Goal: Task Accomplishment & Management: Manage account settings

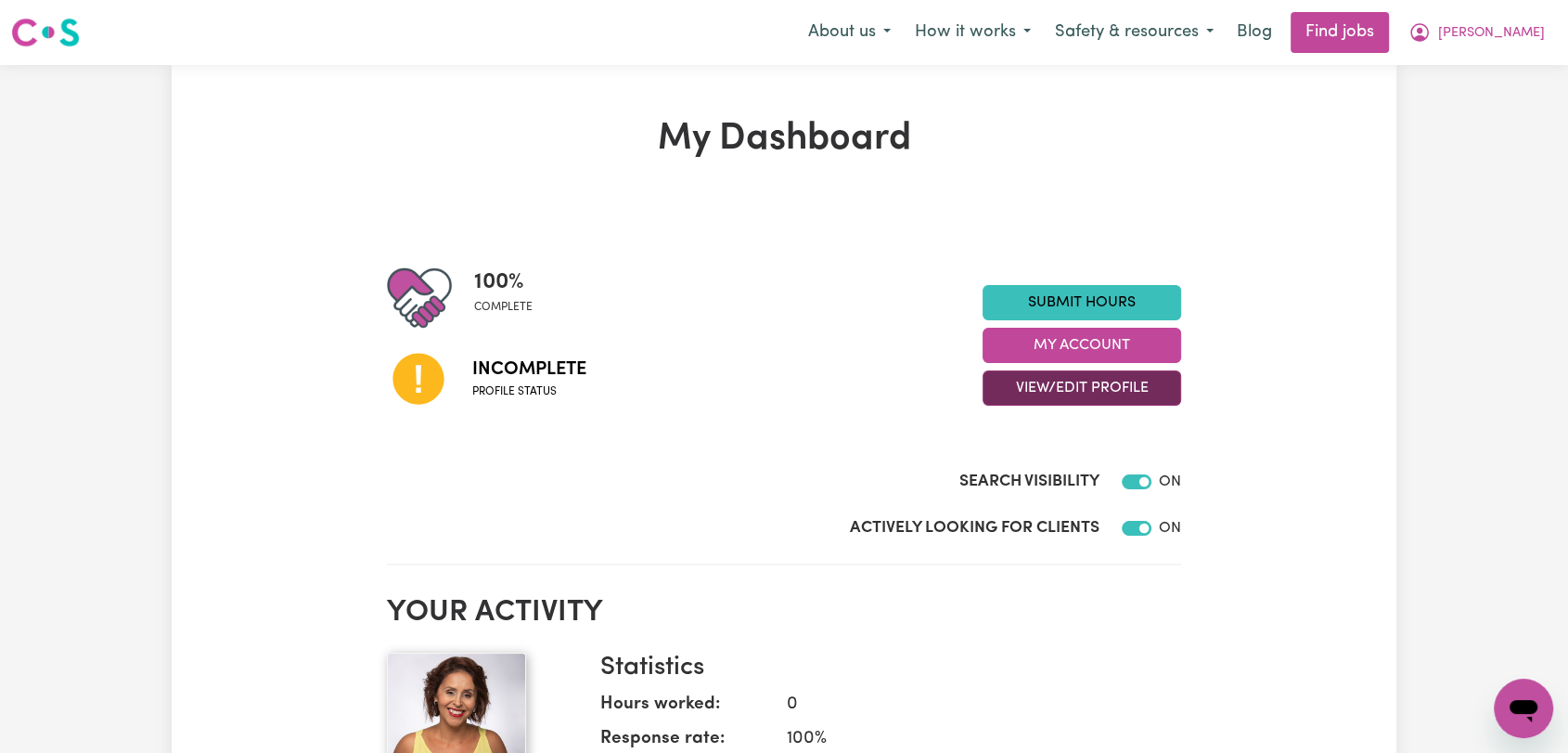
click at [1050, 385] on button "View/Edit Profile" at bounding box center [1082, 388] width 198 height 36
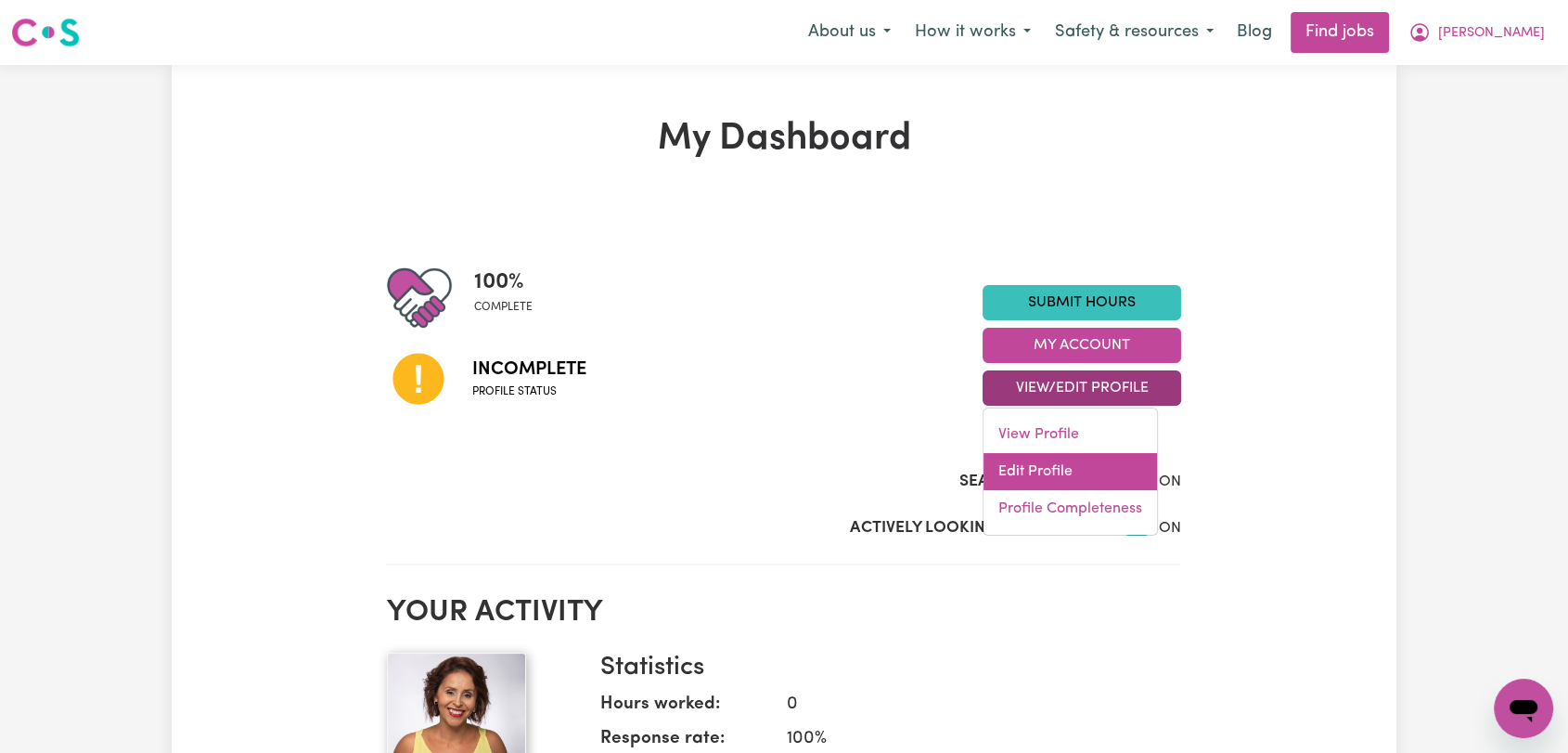
click at [1054, 465] on link "Edit Profile" at bounding box center [1071, 471] width 174 height 37
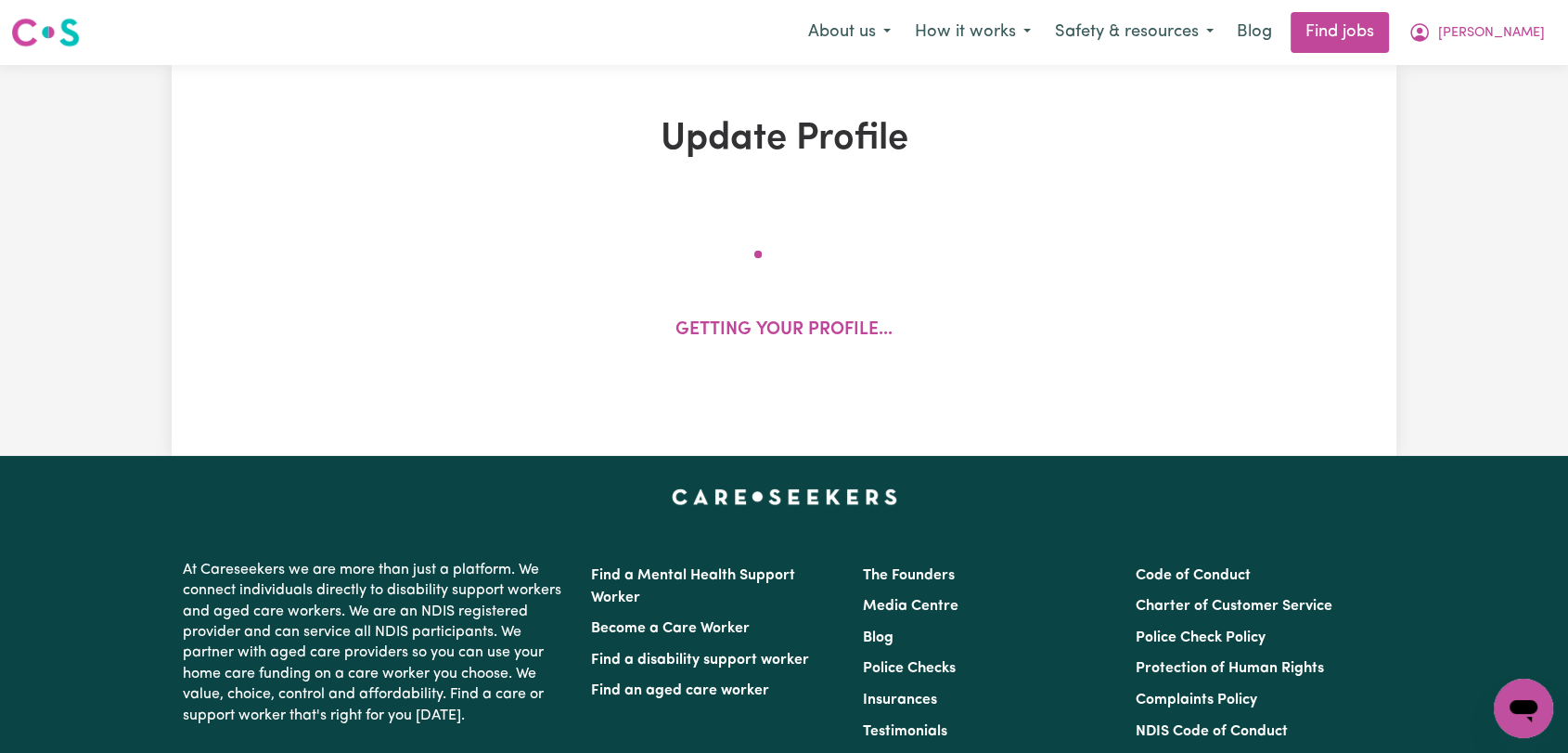
select select "[DEMOGRAPHIC_DATA]"
select select "[DEMOGRAPHIC_DATA] Citizen"
select select "Studying a healthcare related degree or qualification"
select select "60"
select select "85"
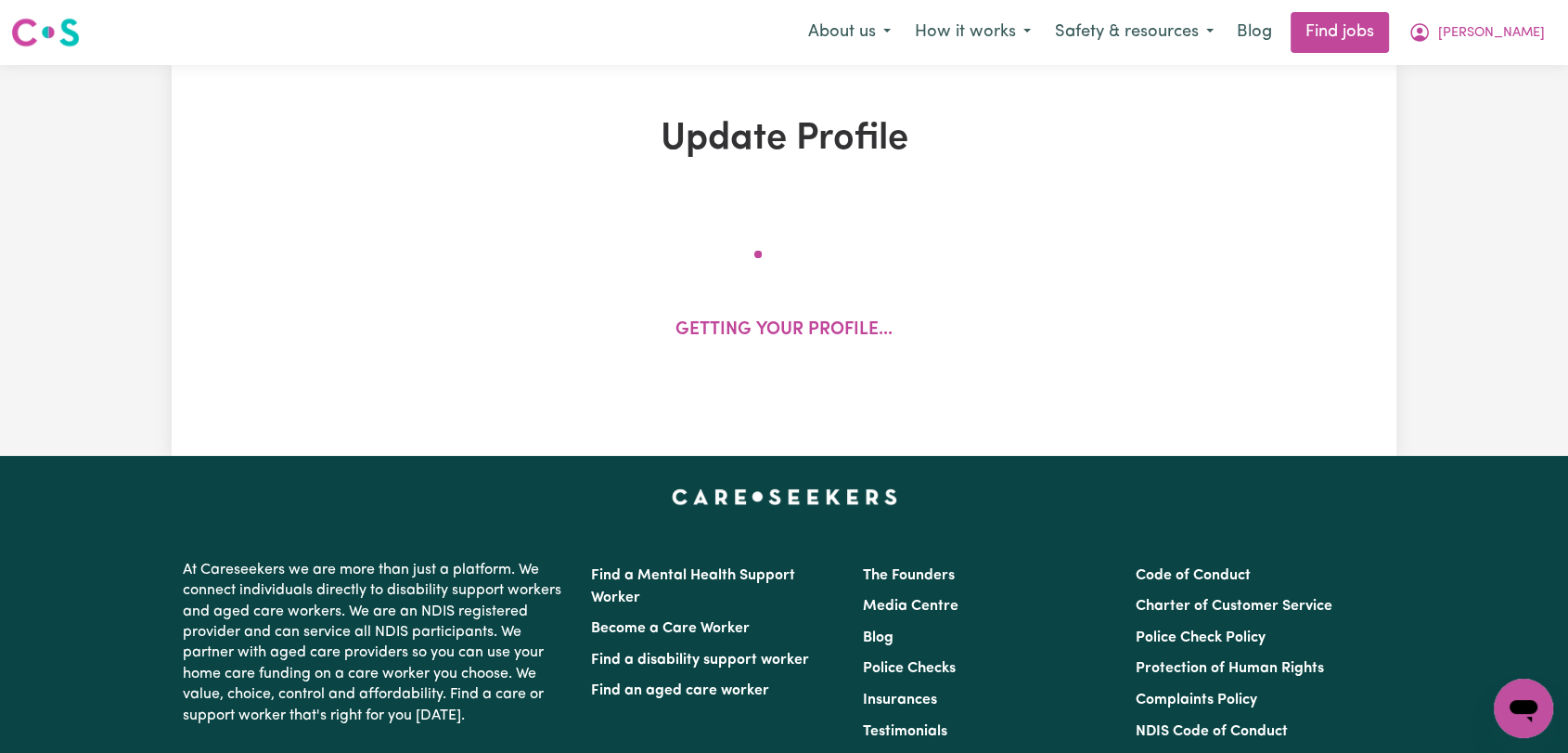
select select "85"
select select "110"
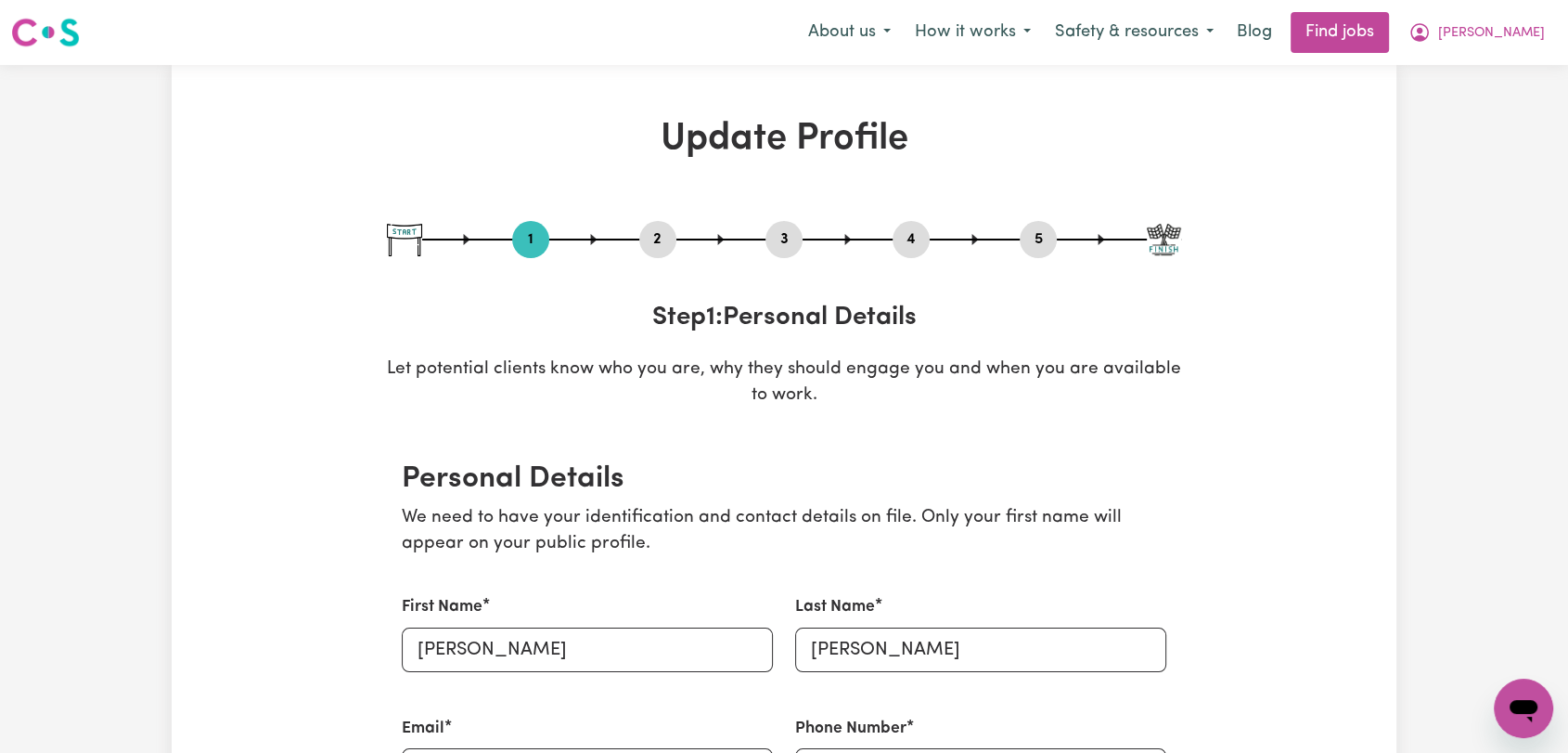
click at [652, 240] on button "2" at bounding box center [658, 239] width 37 height 24
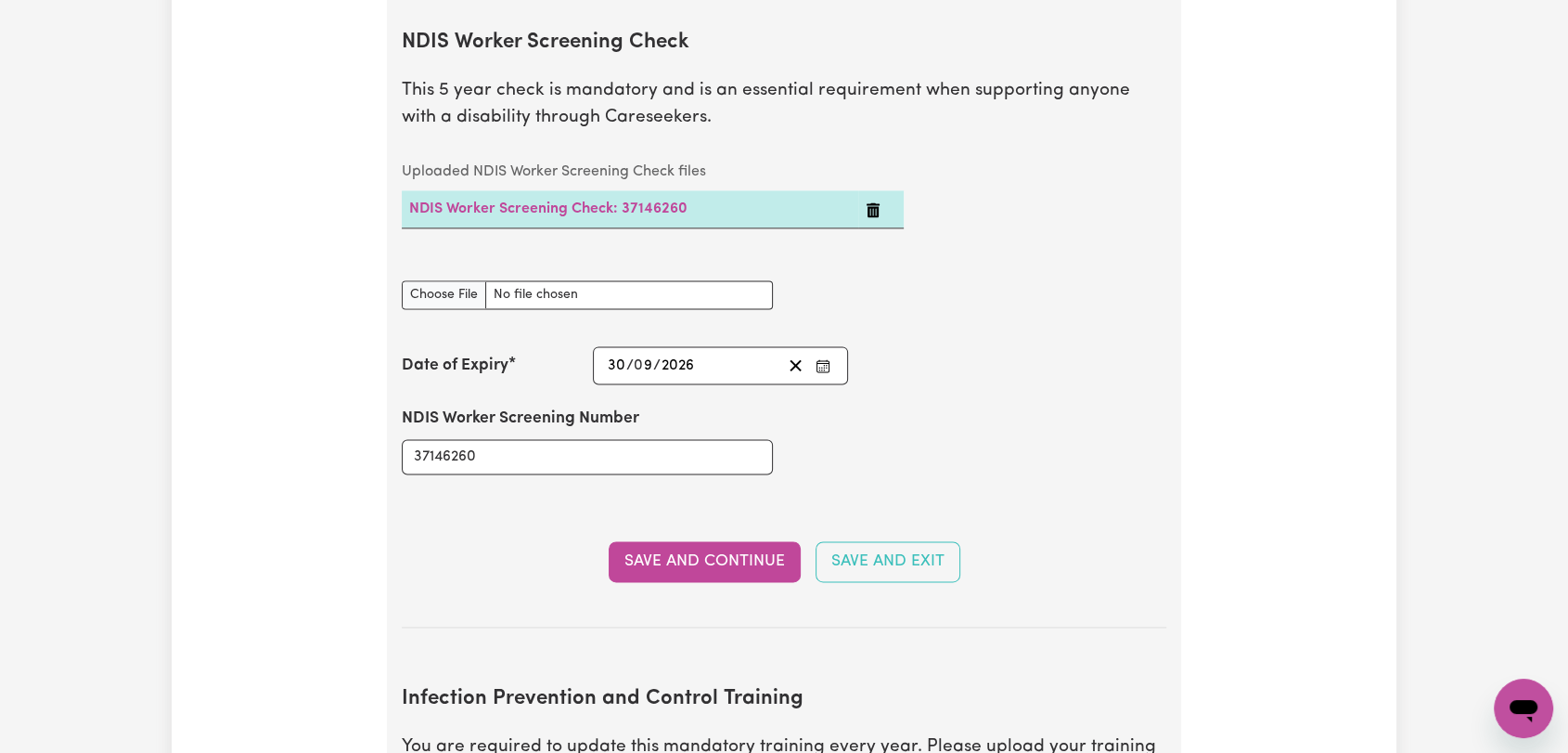
scroll to position [2474, 0]
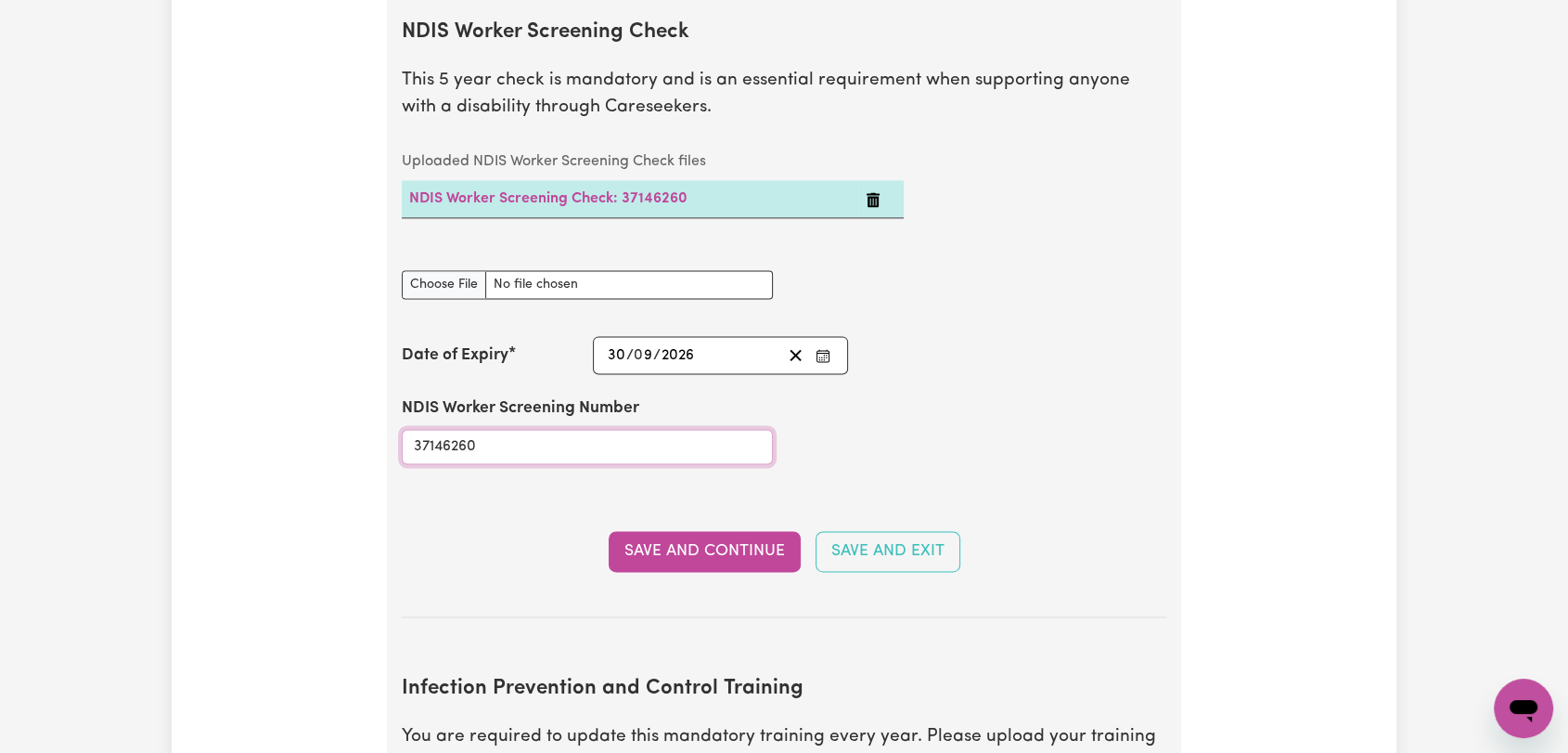
click at [448, 428] on input "37146260" at bounding box center [587, 446] width 371 height 36
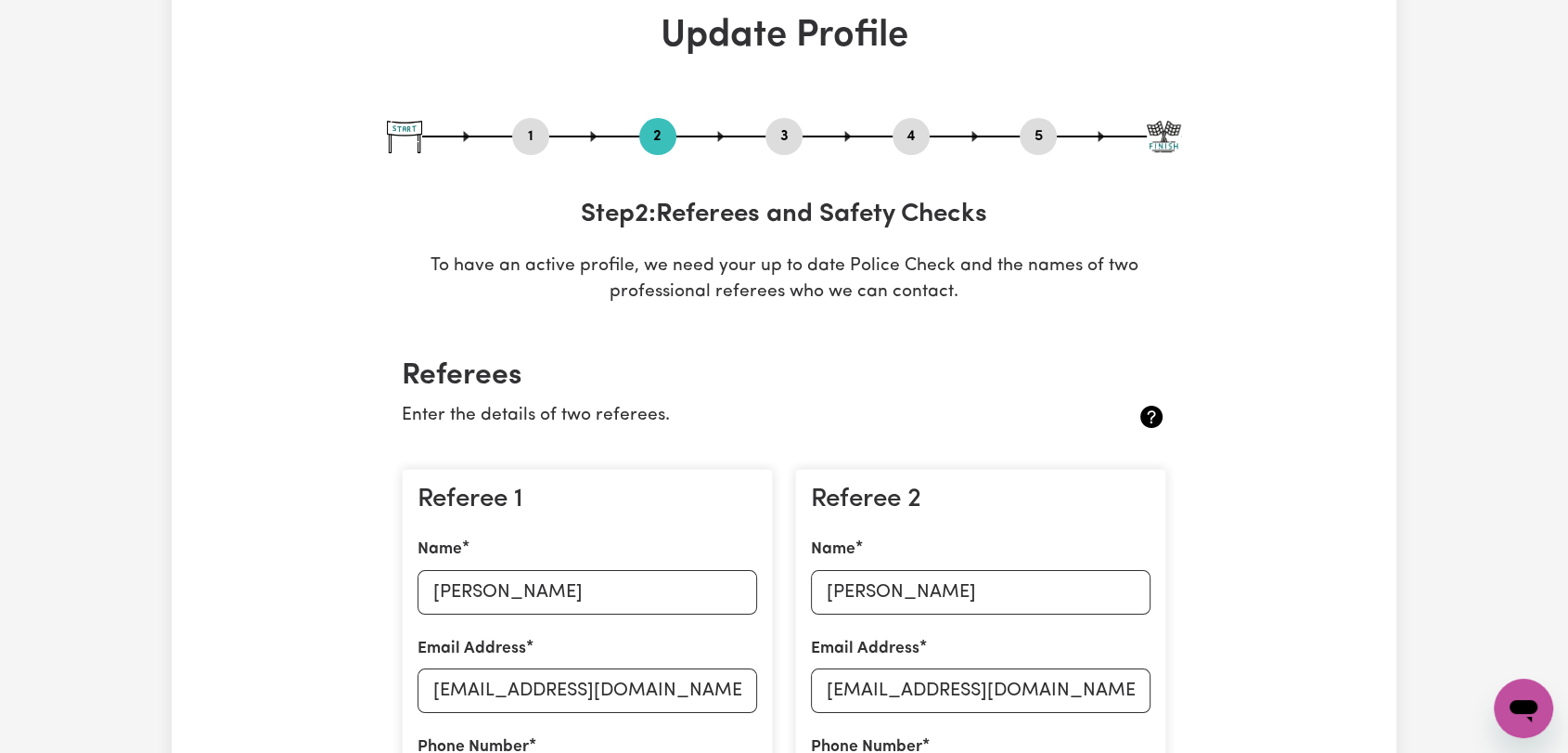
scroll to position [0, 0]
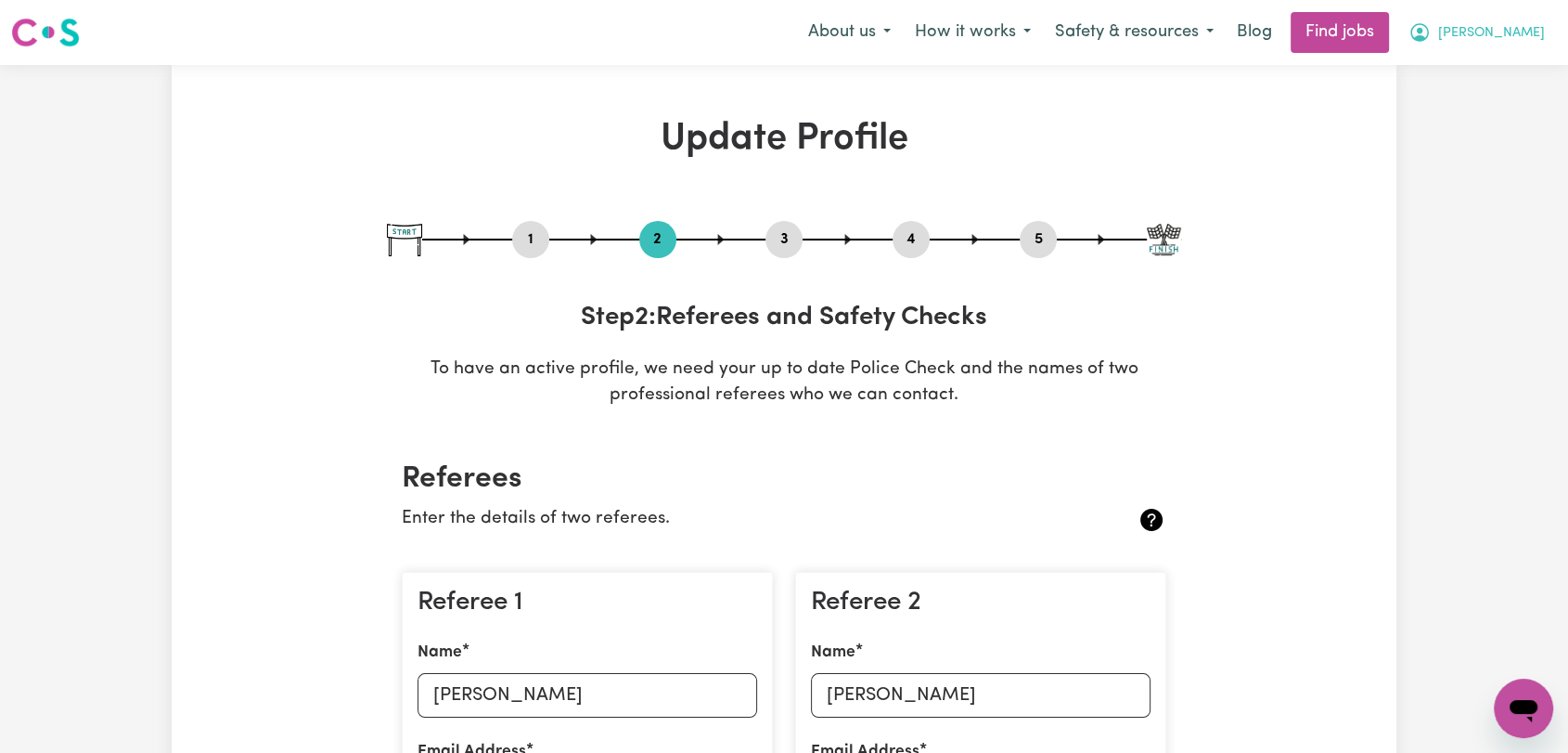
click at [1520, 42] on span "[PERSON_NAME]" at bounding box center [1491, 34] width 107 height 21
click at [1493, 65] on link "My Account" at bounding box center [1482, 73] width 147 height 36
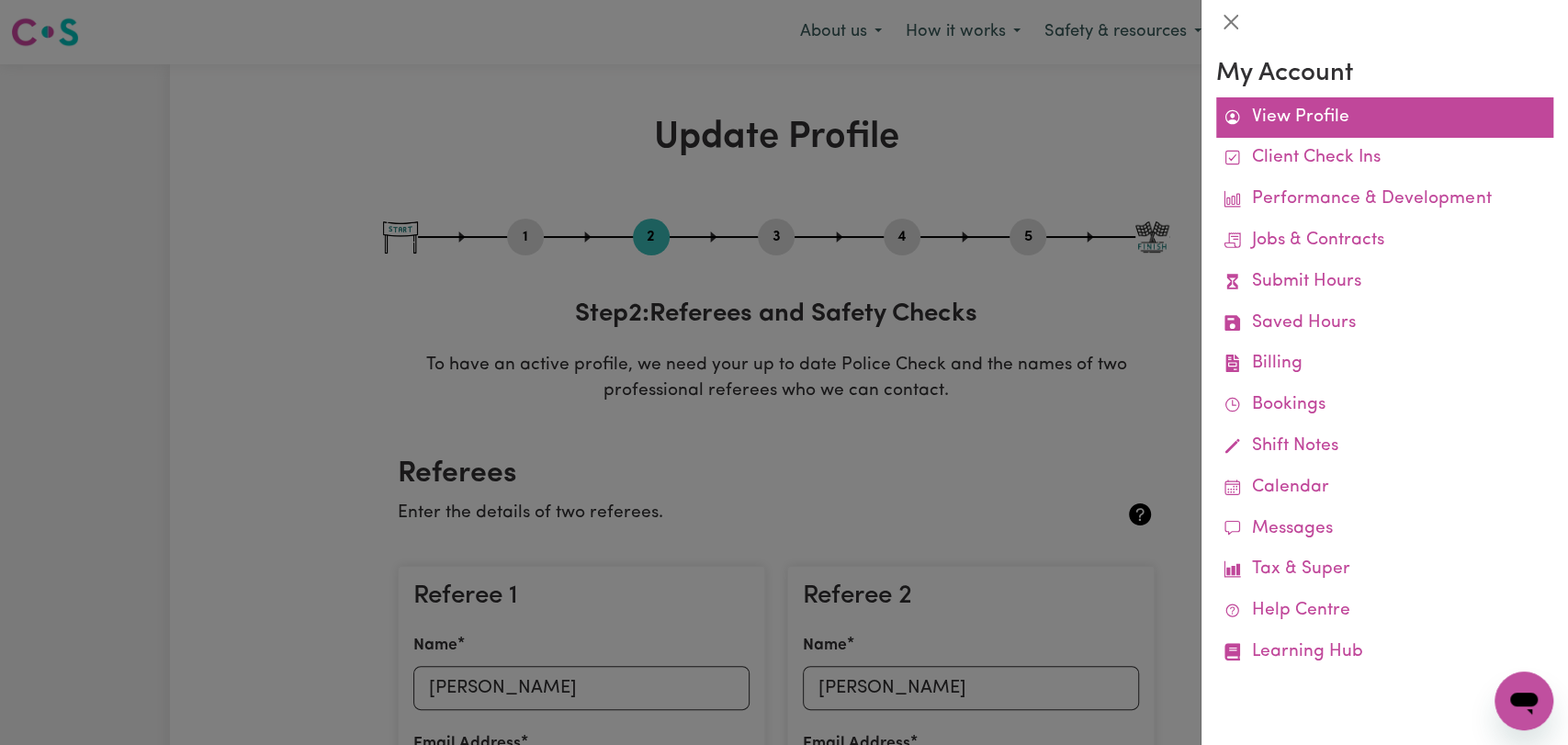
click at [1269, 112] on link "View Profile" at bounding box center [1385, 118] width 337 height 42
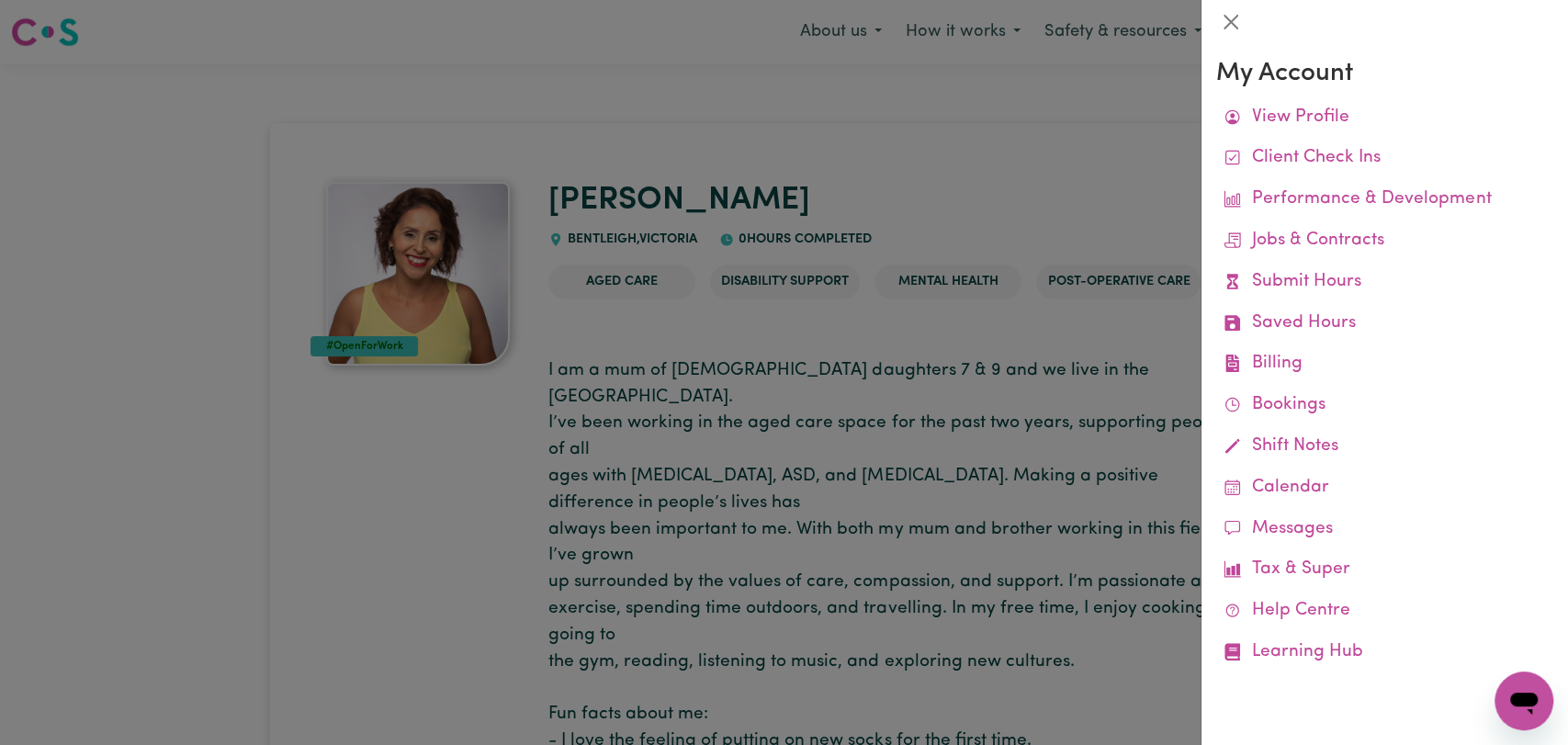
click at [317, 98] on div at bounding box center [784, 372] width 1568 height 745
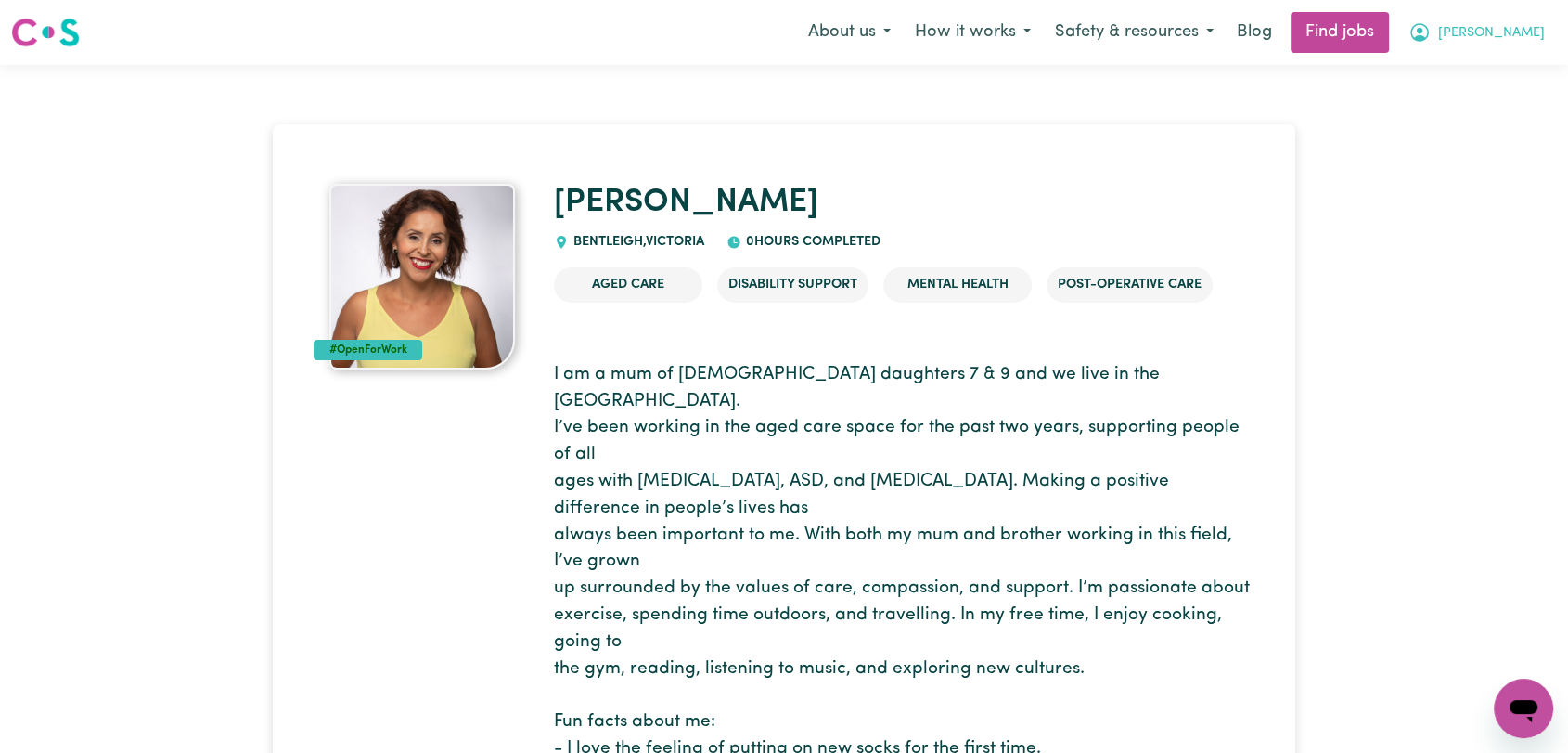
click at [1521, 29] on span "[PERSON_NAME]" at bounding box center [1491, 34] width 107 height 21
click at [1490, 94] on link "My Dashboard" at bounding box center [1482, 107] width 147 height 36
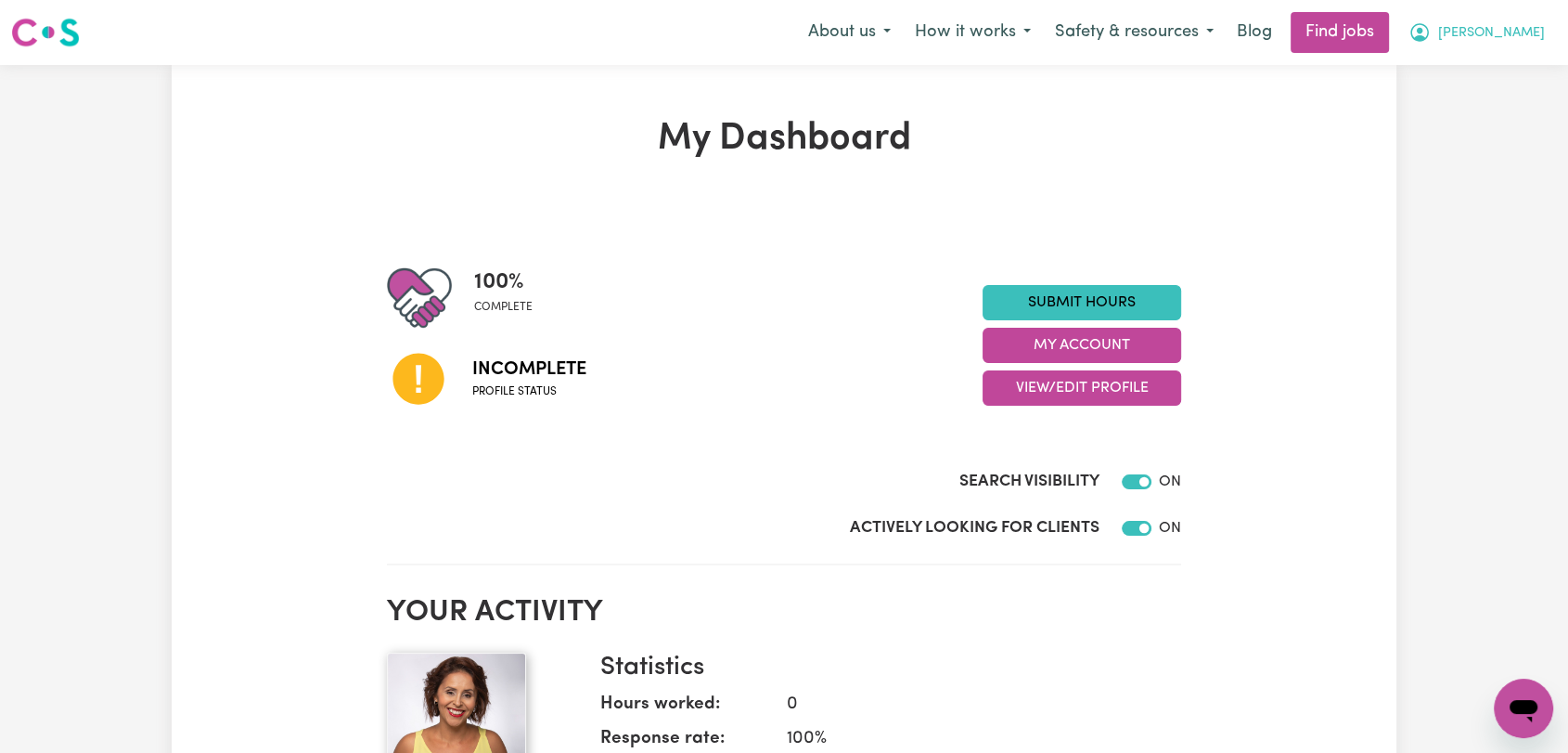
click at [1524, 32] on span "[PERSON_NAME]" at bounding box center [1491, 34] width 107 height 21
click at [1462, 143] on link "Logout" at bounding box center [1482, 142] width 147 height 36
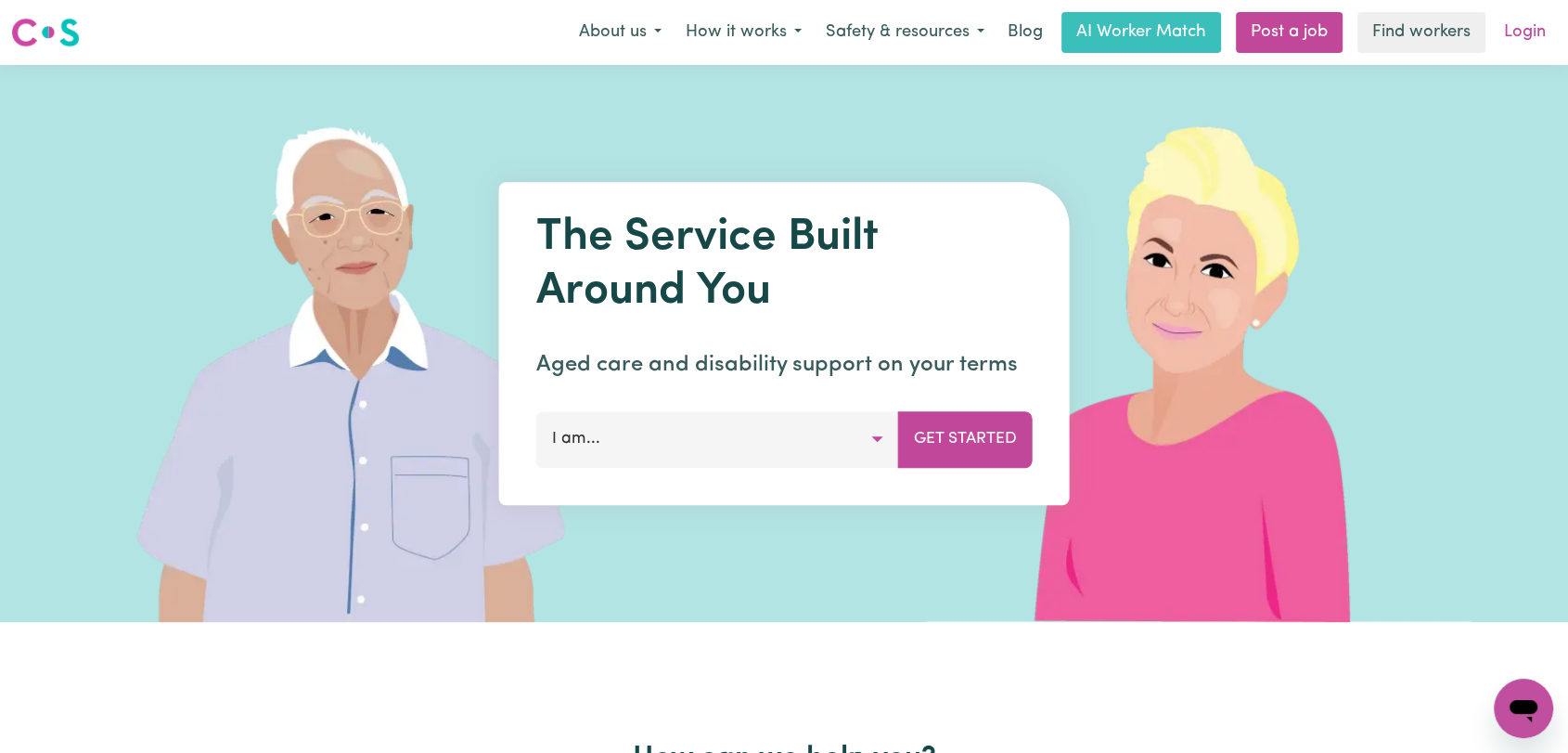
click at [1522, 29] on link "Login" at bounding box center [1525, 33] width 64 height 41
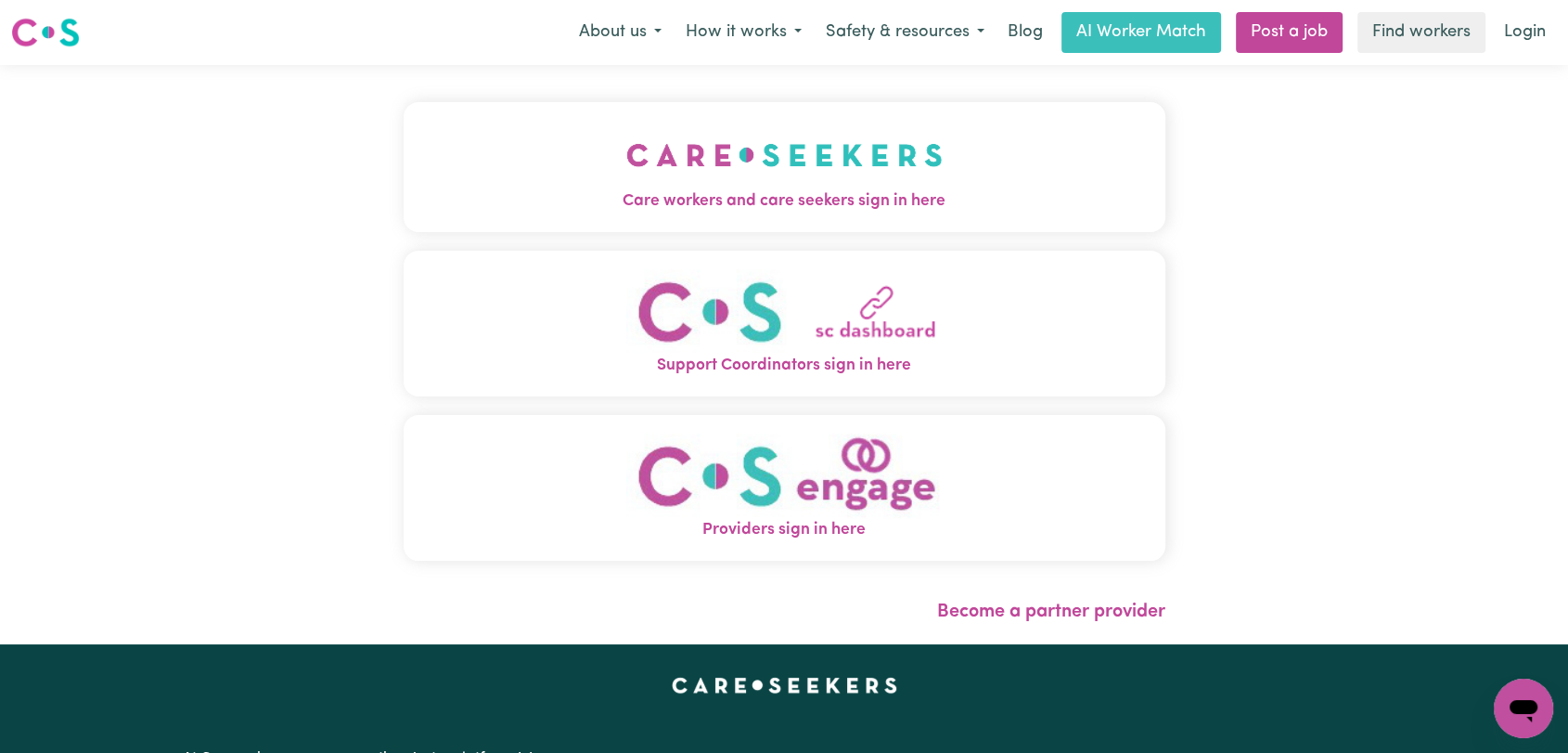
click at [779, 152] on img "Care workers and care seekers sign in here" at bounding box center [784, 154] width 316 height 68
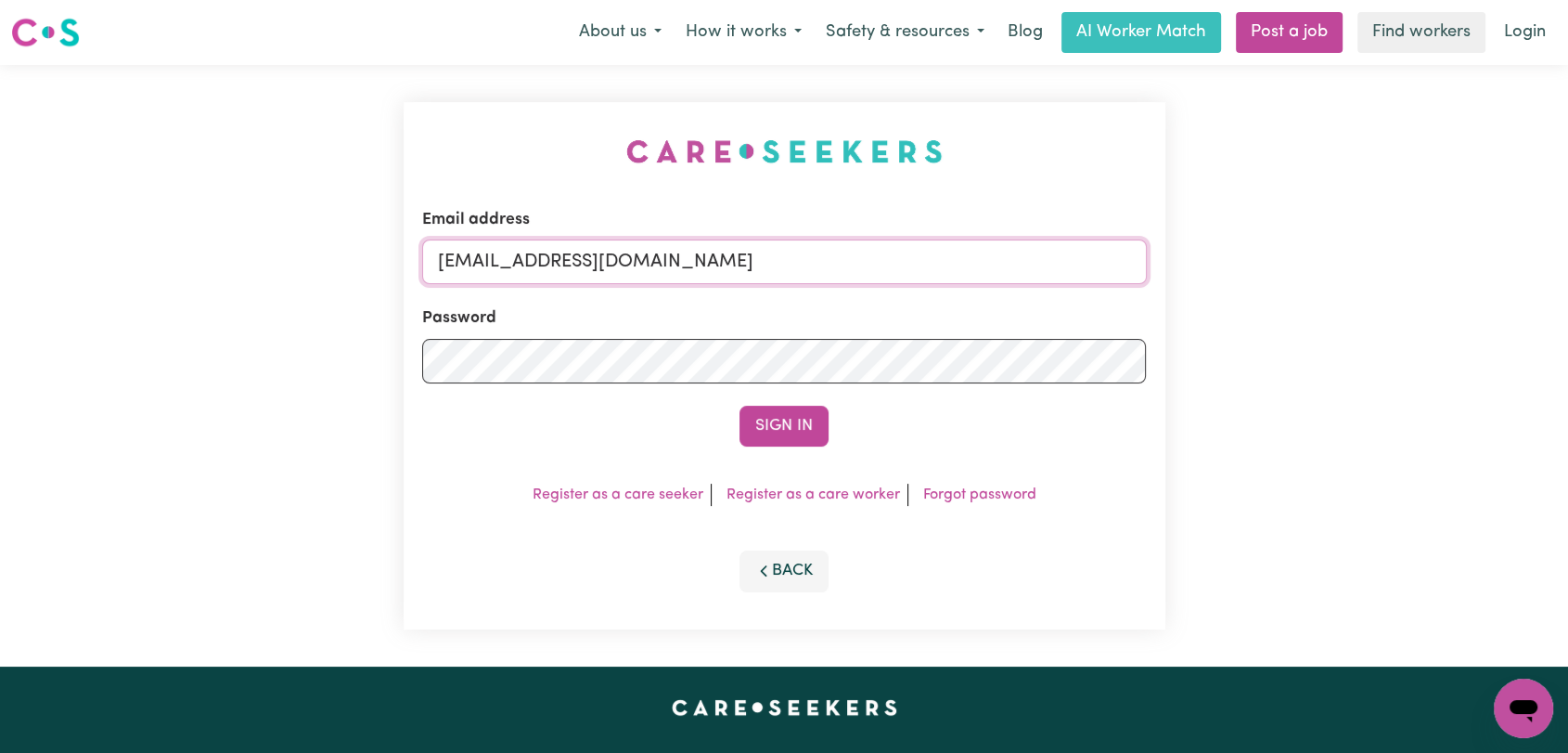
drag, startPoint x: 787, startPoint y: 254, endPoint x: 795, endPoint y: 276, distance: 23.4
click at [787, 254] on input "[EMAIL_ADDRESS][DOMAIN_NAME]" at bounding box center [784, 262] width 725 height 45
drag, startPoint x: 535, startPoint y: 259, endPoint x: 830, endPoint y: 251, distance: 295.1
click at [830, 251] on input "Superuser~[EMAIL_ADDRESS][DOMAIN_NAME]" at bounding box center [784, 262] width 725 height 45
type input "Superuser~[EMAIL_ADDRESS][DOMAIN_NAME]"
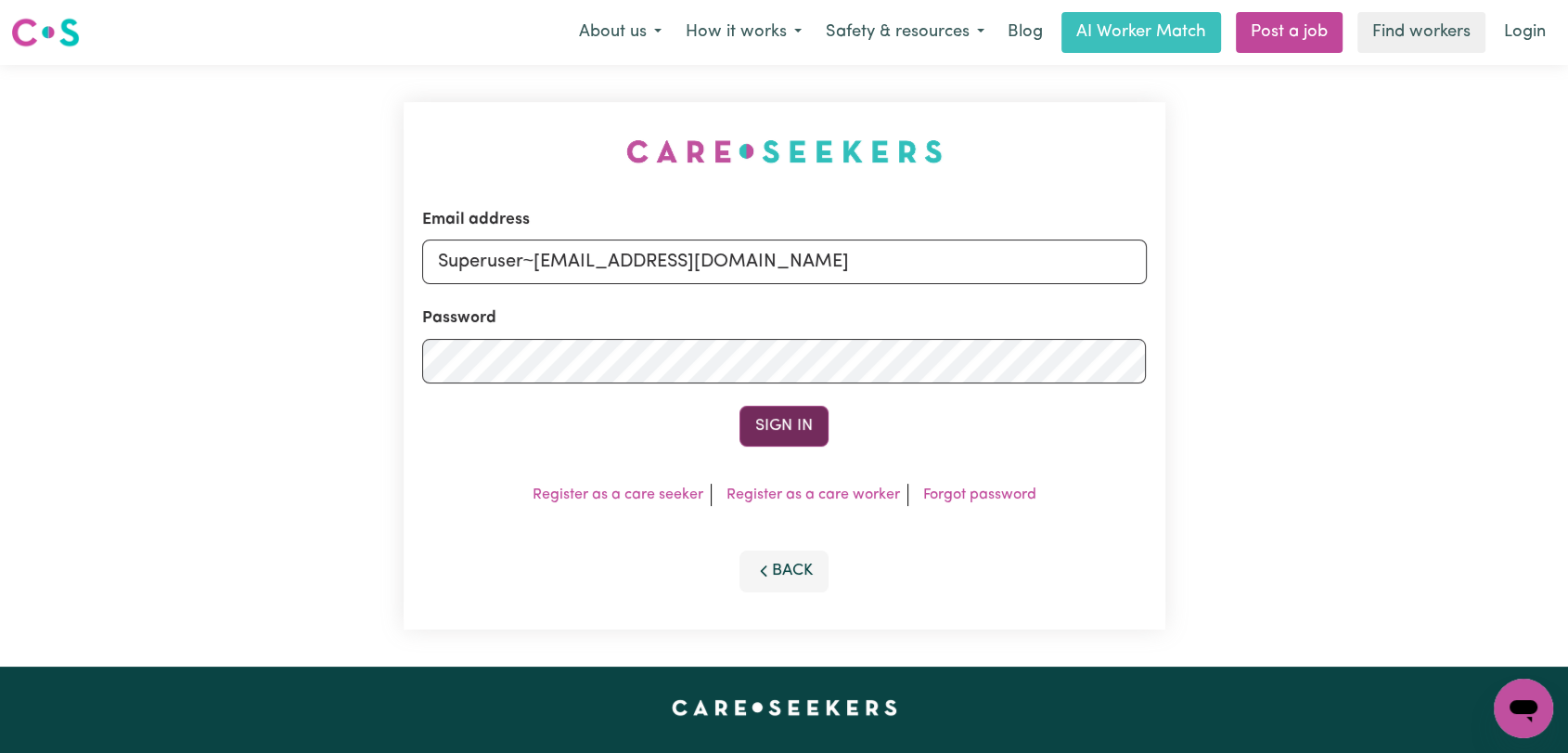
click at [781, 432] on button "Sign In" at bounding box center [784, 427] width 89 height 41
